Goal: Task Accomplishment & Management: Use online tool/utility

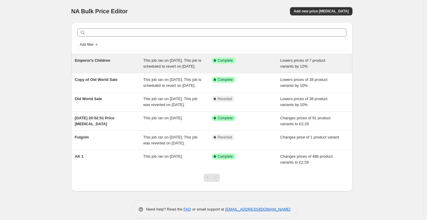
click at [97, 59] on span "Emperor's Children" at bounding box center [92, 60] width 35 height 4
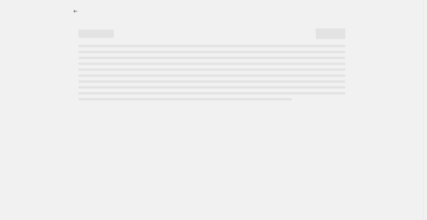
select select "percentage"
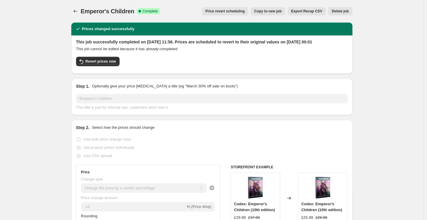
click at [269, 11] on span "Copy to new job" at bounding box center [267, 11] width 27 height 5
select select "percentage"
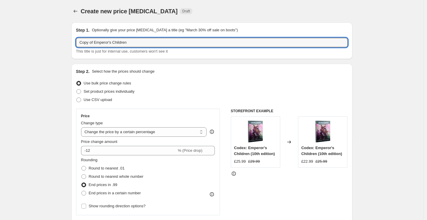
drag, startPoint x: 96, startPoint y: 43, endPoint x: 48, endPoint y: 35, distance: 48.6
click at [122, 44] on input "Emperor's Children" at bounding box center [211, 42] width 271 height 9
type input "Emperor's Children v2"
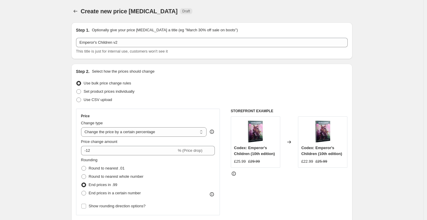
click at [74, 11] on icon "Price change jobs" at bounding box center [75, 11] width 6 height 6
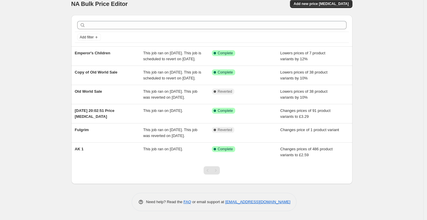
scroll to position [31, 0]
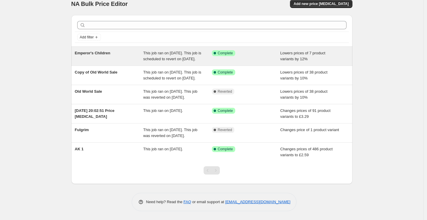
click at [98, 51] on span "Emperor's Children" at bounding box center [92, 53] width 35 height 4
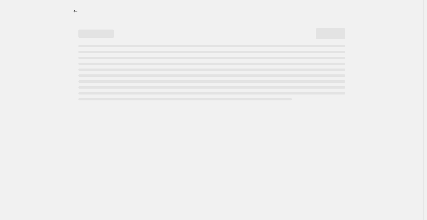
select select "percentage"
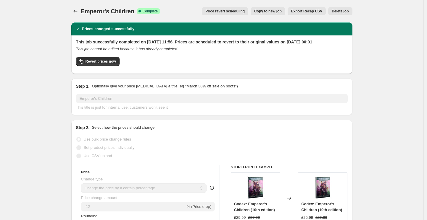
click at [266, 11] on span "Copy to new job" at bounding box center [267, 11] width 27 height 5
select select "percentage"
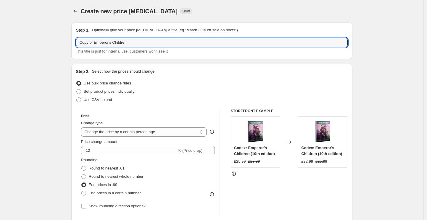
drag, startPoint x: 96, startPoint y: 44, endPoint x: 62, endPoint y: 40, distance: 34.3
drag, startPoint x: 121, startPoint y: 43, endPoint x: 121, endPoint y: 36, distance: 6.8
click at [121, 43] on input "Emperor's Children" at bounding box center [211, 42] width 271 height 9
type input "Emperor's Children v2"
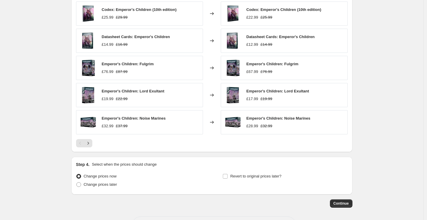
scroll to position [422, 0]
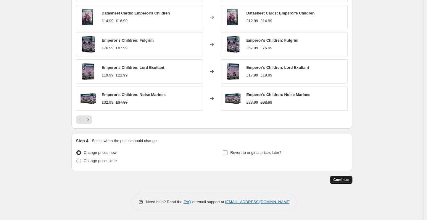
click at [341, 179] on span "Continue" at bounding box center [340, 180] width 15 height 5
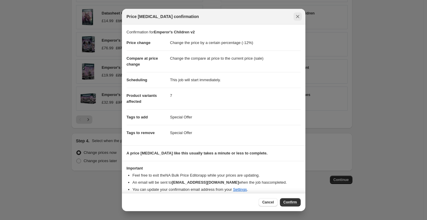
click at [297, 18] on icon "Close" at bounding box center [297, 17] width 6 height 6
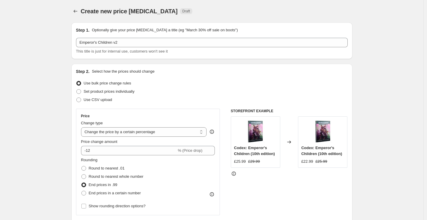
scroll to position [422, 0]
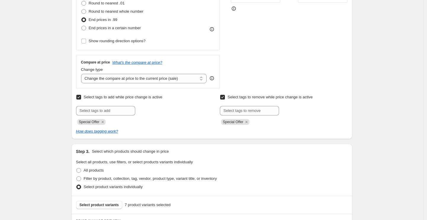
scroll to position [0, 0]
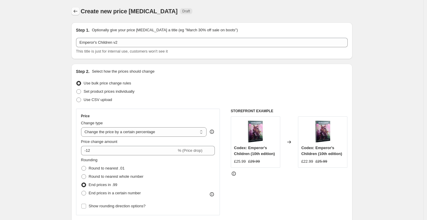
click at [77, 10] on icon "Price change jobs" at bounding box center [75, 11] width 6 height 6
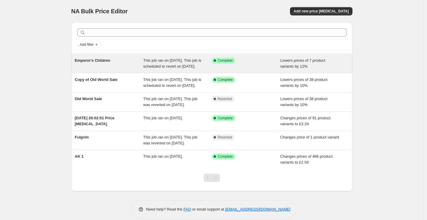
click at [99, 61] on span "Emperor's Children" at bounding box center [92, 60] width 35 height 4
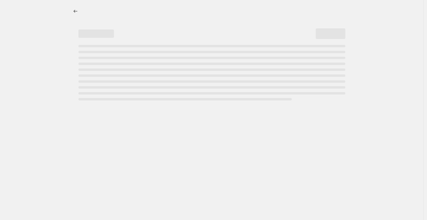
select select "percentage"
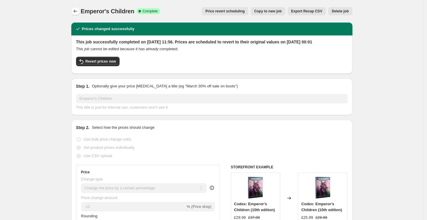
click at [78, 10] on icon "Price change jobs" at bounding box center [75, 11] width 6 height 6
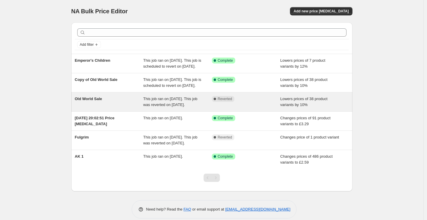
click at [92, 108] on div "Old World Sale" at bounding box center [109, 102] width 69 height 12
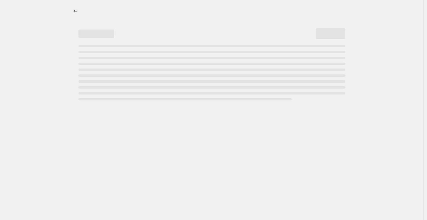
select select "percentage"
select select "tag"
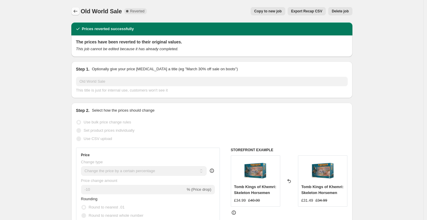
click at [77, 10] on icon "Price change jobs" at bounding box center [75, 11] width 6 height 6
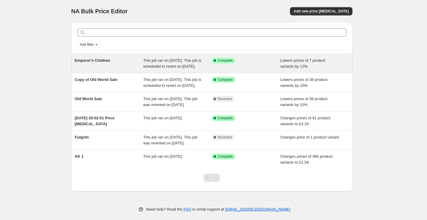
click at [130, 69] on div "Emperor's Children" at bounding box center [109, 64] width 69 height 12
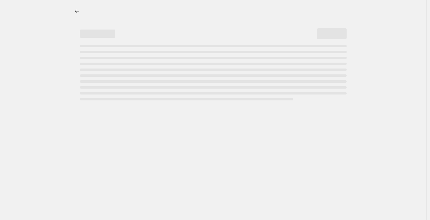
select select "percentage"
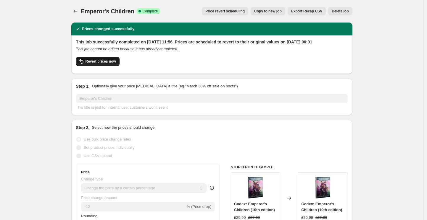
click at [111, 64] on span "Revert prices now" at bounding box center [100, 61] width 30 height 5
checkbox input "false"
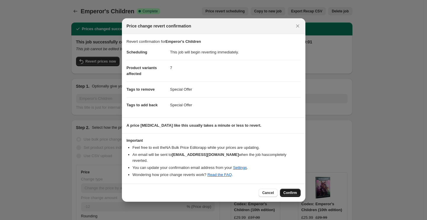
click at [292, 191] on span "Confirm" at bounding box center [290, 193] width 14 height 5
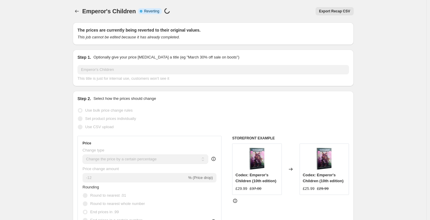
select select "percentage"
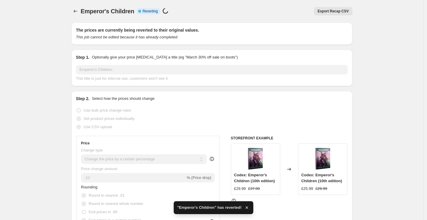
checkbox input "true"
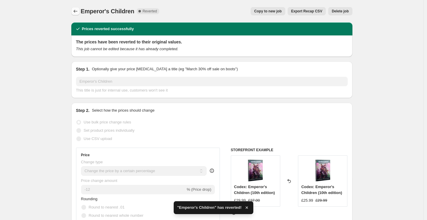
click at [75, 14] on icon "Price change jobs" at bounding box center [75, 11] width 6 height 6
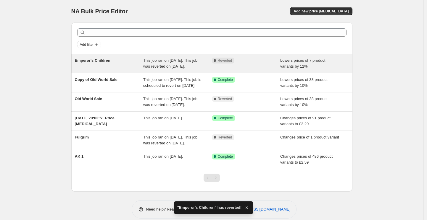
click at [104, 68] on div "Emperor's Children" at bounding box center [109, 64] width 69 height 12
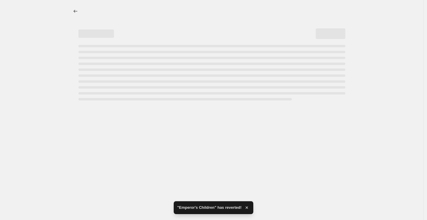
select select "percentage"
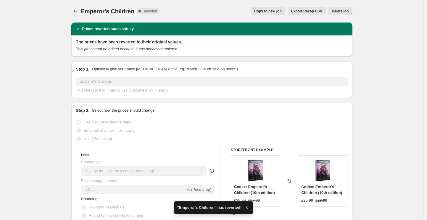
click at [277, 9] on button "Copy to new job" at bounding box center [267, 11] width 35 height 8
select select "percentage"
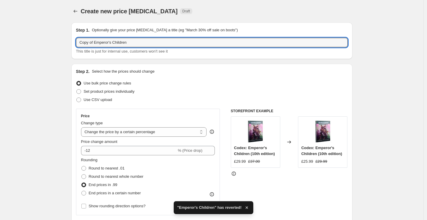
drag, startPoint x: 96, startPoint y: 43, endPoint x: 52, endPoint y: 34, distance: 44.8
drag, startPoint x: 123, startPoint y: 41, endPoint x: 123, endPoint y: 33, distance: 8.0
click at [123, 41] on input "Emperor's Children" at bounding box center [211, 42] width 271 height 9
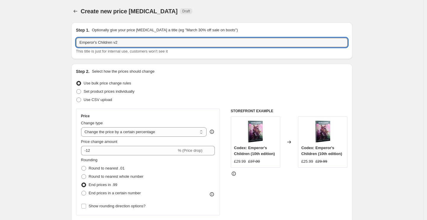
type input "Emperor's Children v2"
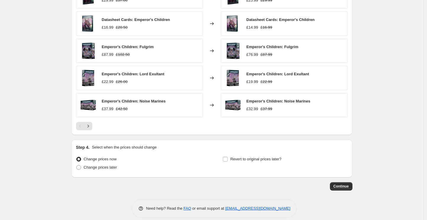
scroll to position [416, 0]
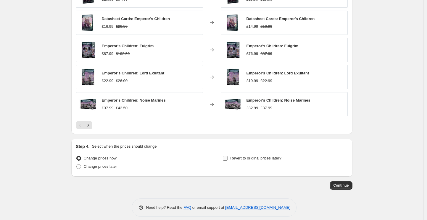
click at [227, 160] on input "Revert to original prices later?" at bounding box center [225, 158] width 5 height 5
checkbox input "true"
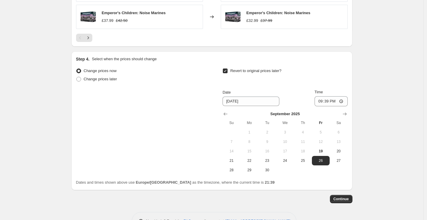
scroll to position [506, 0]
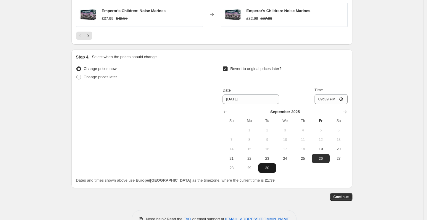
click at [268, 168] on span "30" at bounding box center [266, 168] width 13 height 5
type input "[DATE]"
click at [344, 100] on input "21:39" at bounding box center [330, 99] width 33 height 10
type input "23:52"
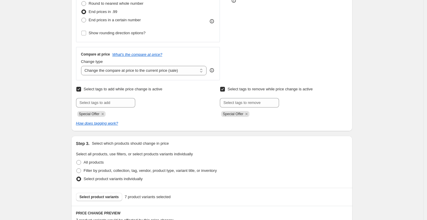
scroll to position [108, 0]
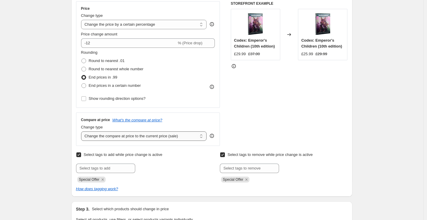
click at [132, 137] on select "Change the compare at price to the current price (sale) Change the compare at p…" at bounding box center [144, 136] width 126 height 9
select select "no_change"
click at [82, 132] on select "Change the compare at price to the current price (sale) Change the compare at p…" at bounding box center [144, 136] width 126 height 9
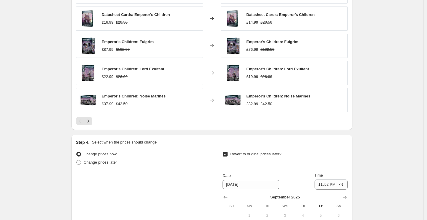
scroll to position [523, 0]
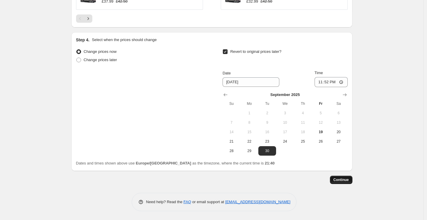
click at [342, 181] on span "Continue" at bounding box center [340, 180] width 15 height 5
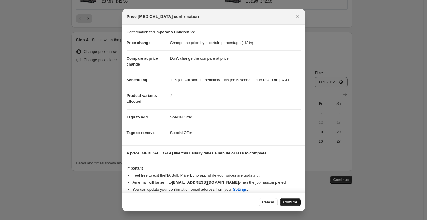
click at [289, 201] on span "Confirm" at bounding box center [290, 202] width 14 height 5
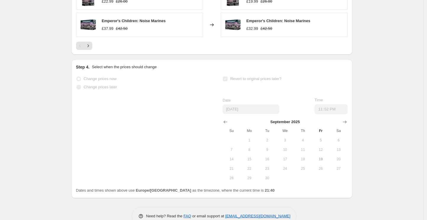
scroll to position [538, 0]
select select "percentage"
select select "no_change"
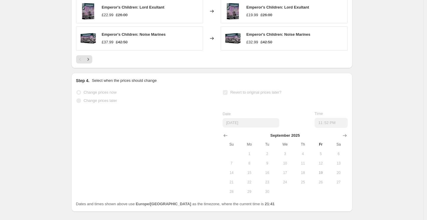
scroll to position [0, 0]
